Goal: Information Seeking & Learning: Learn about a topic

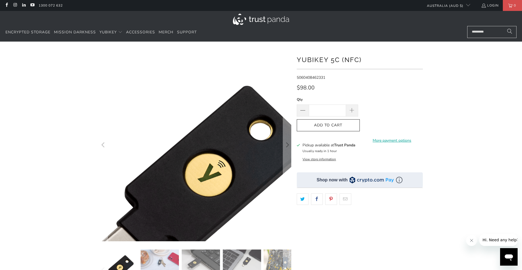
click at [186, 64] on img at bounding box center [199, 183] width 281 height 281
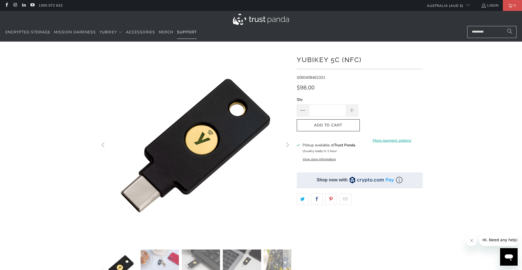
click at [184, 33] on span "Support" at bounding box center [187, 32] width 20 height 5
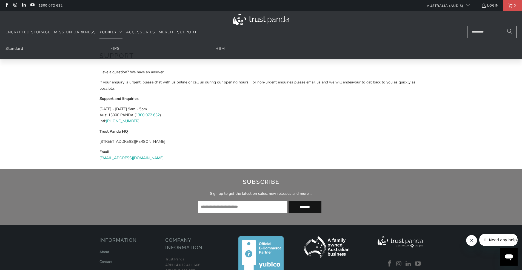
click at [107, 33] on span "YubiKey" at bounding box center [107, 32] width 17 height 5
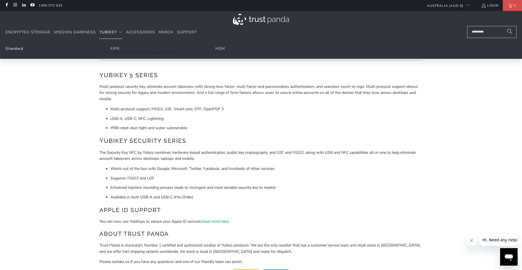
click at [16, 48] on link "Standard" at bounding box center [14, 48] width 18 height 5
